Goal: Find specific page/section: Find specific page/section

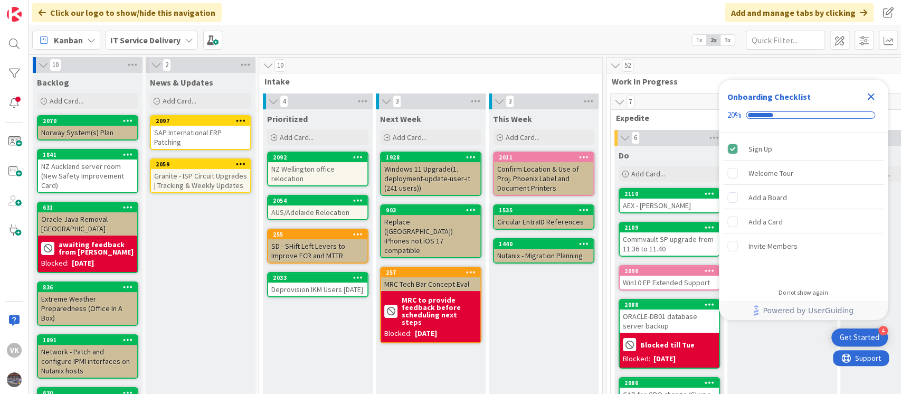
click at [870, 95] on icon "Close Checklist" at bounding box center [871, 96] width 13 height 13
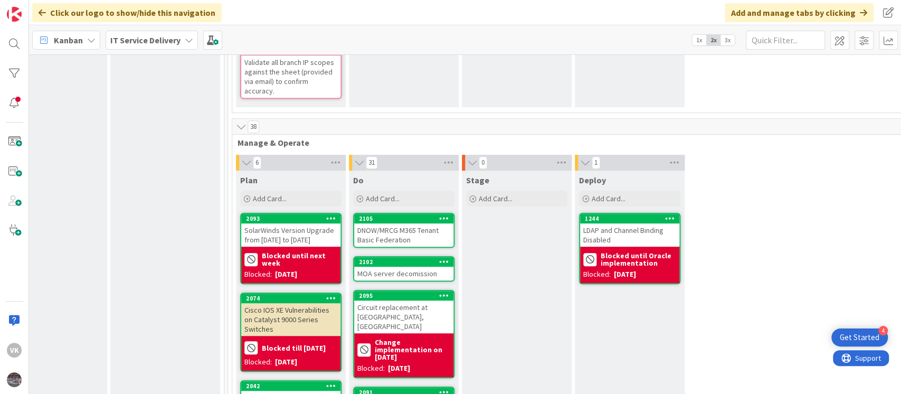
scroll to position [448, 378]
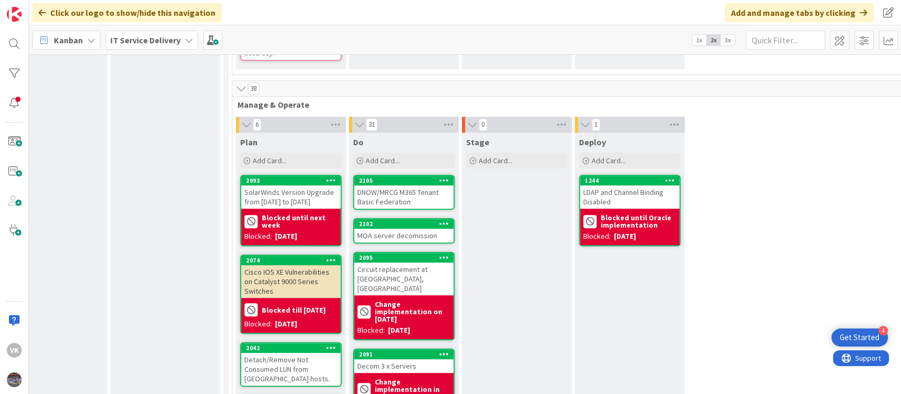
click at [618, 189] on div "LDAP and Channel Binding Disabled" at bounding box center [629, 196] width 99 height 23
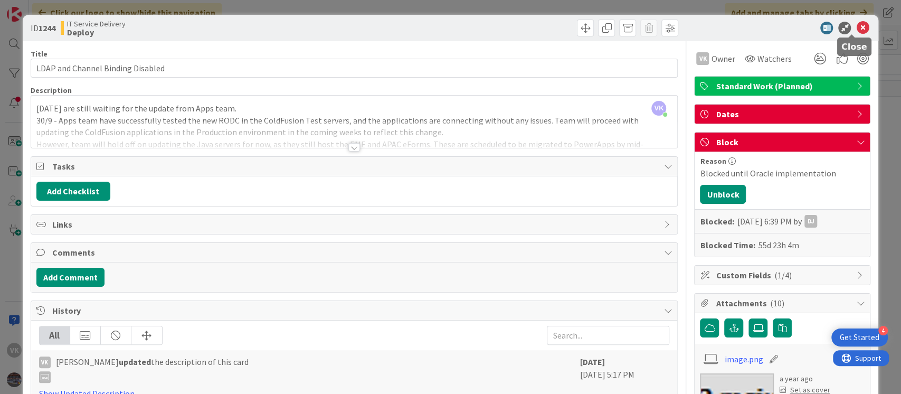
click at [856, 29] on icon at bounding box center [862, 28] width 13 height 13
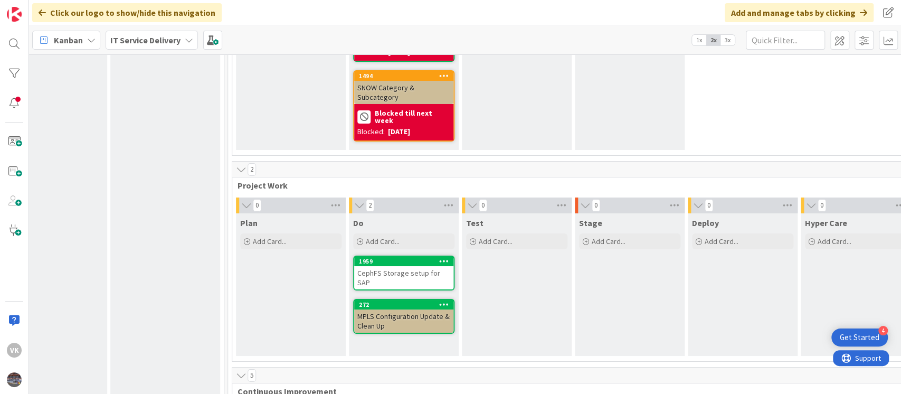
scroll to position [2560, 378]
click at [15, 44] on div at bounding box center [14, 43] width 21 height 21
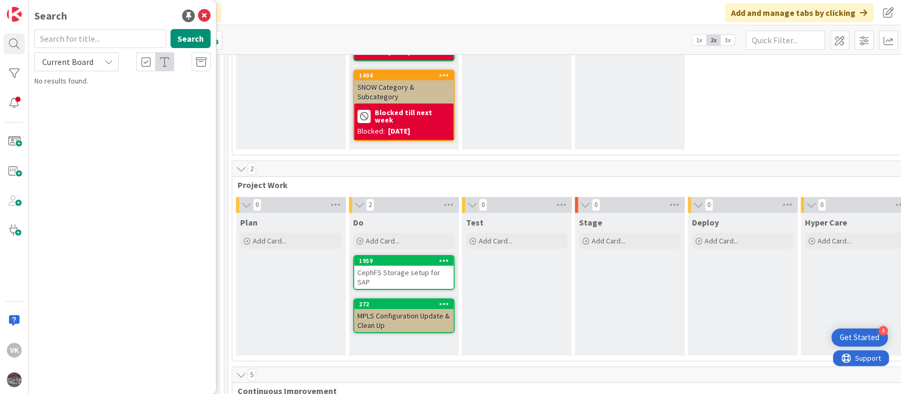
click at [99, 43] on input "text" at bounding box center [100, 38] width 132 height 19
type input "1889"
click at [105, 91] on span "AD - Kerberos GoldenTicket password change review" at bounding box center [122, 98] width 146 height 21
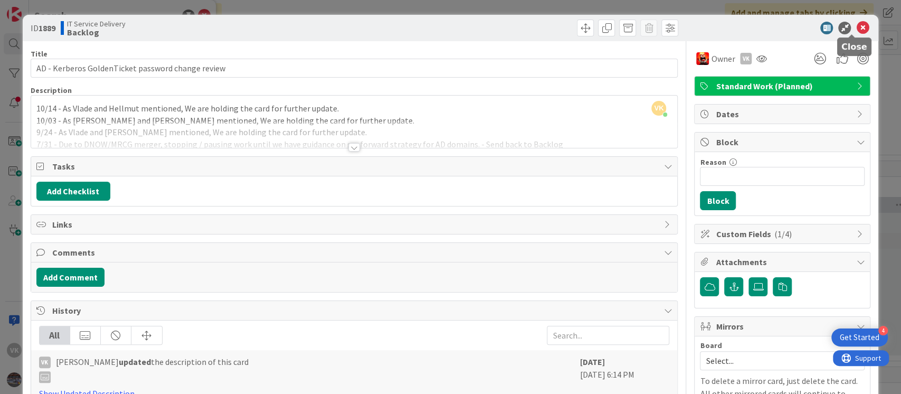
click at [856, 27] on icon at bounding box center [862, 28] width 13 height 13
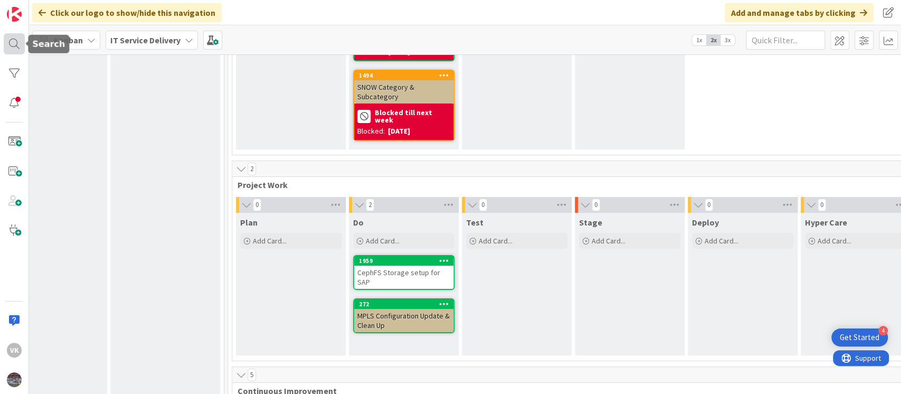
click at [16, 42] on div at bounding box center [14, 43] width 21 height 21
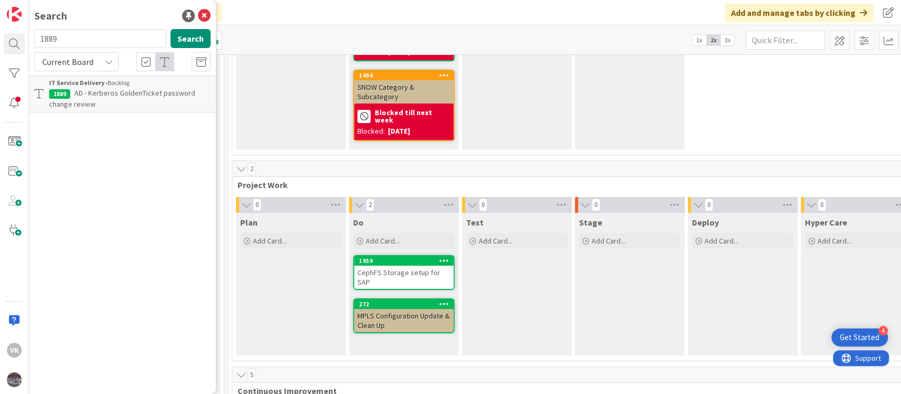
click at [91, 47] on input "1889" at bounding box center [100, 38] width 132 height 19
type input "1969"
click at [127, 94] on span "Stale Computers." at bounding box center [101, 93] width 55 height 10
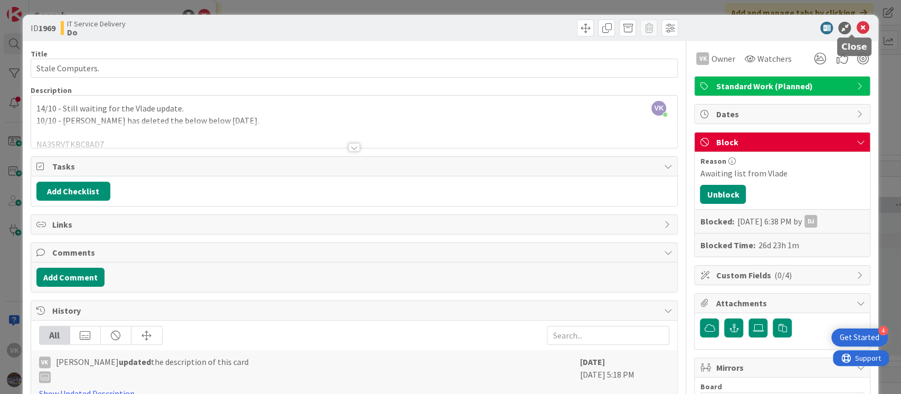
click at [856, 27] on icon at bounding box center [862, 28] width 13 height 13
